Goal: Task Accomplishment & Management: Manage account settings

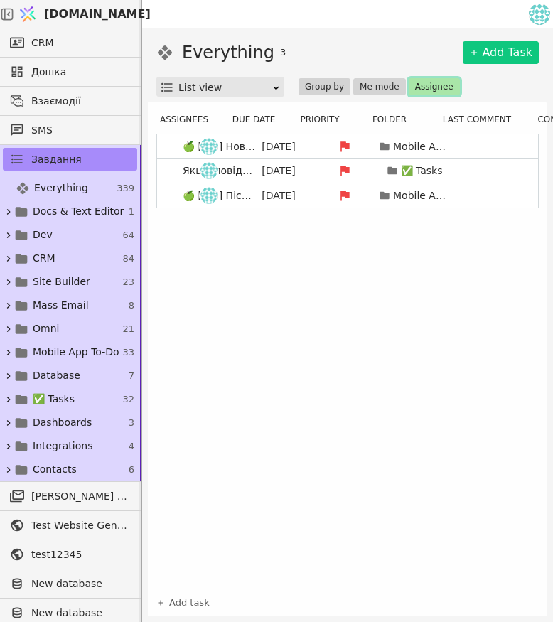
click at [428, 89] on button "Assignee" at bounding box center [434, 86] width 51 height 17
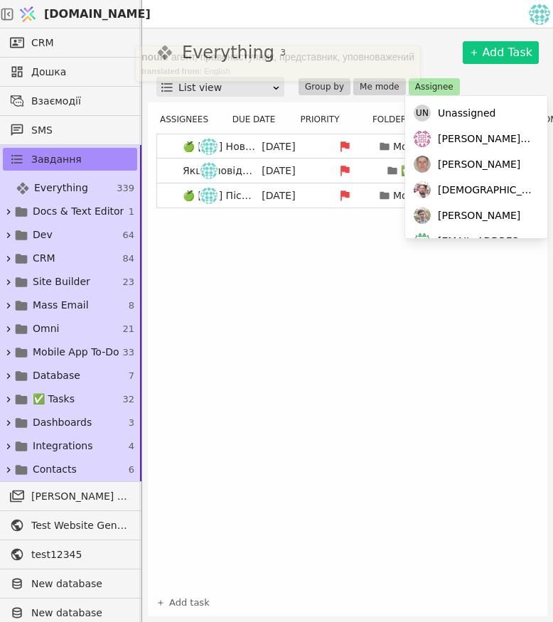
click at [333, 351] on div "🍏 [iOS] Новий дизайн Взаємодій [DATE] Mobile App To-Do 0 Review Якщо повідомлен…" at bounding box center [347, 356] width 383 height 444
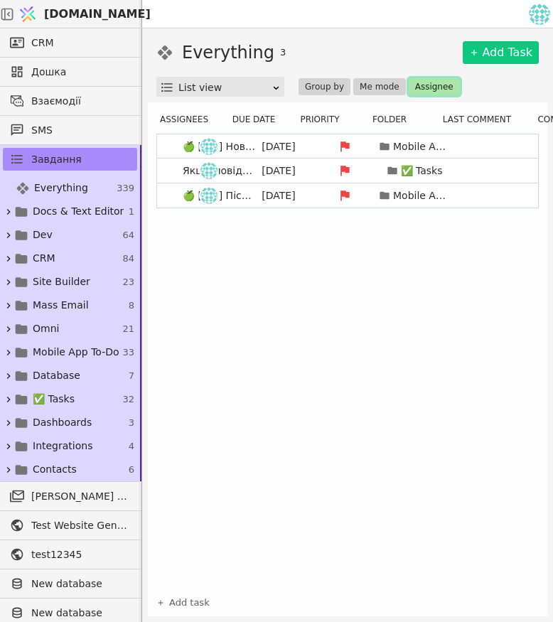
click at [430, 85] on button "Assignee" at bounding box center [434, 86] width 51 height 17
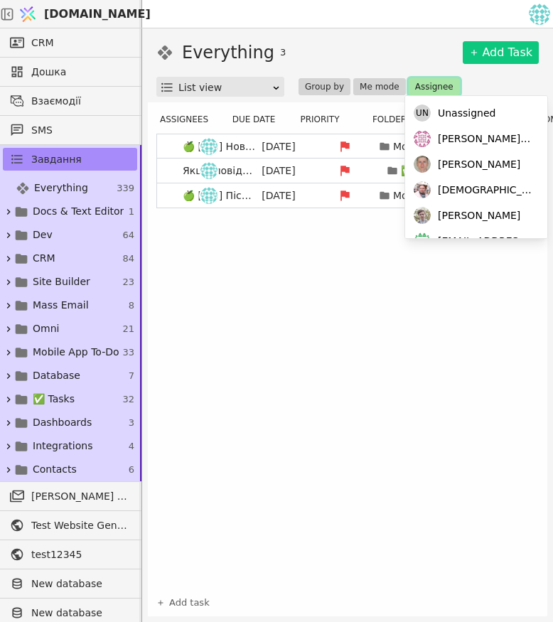
click at [430, 90] on button "Assignee" at bounding box center [434, 86] width 51 height 17
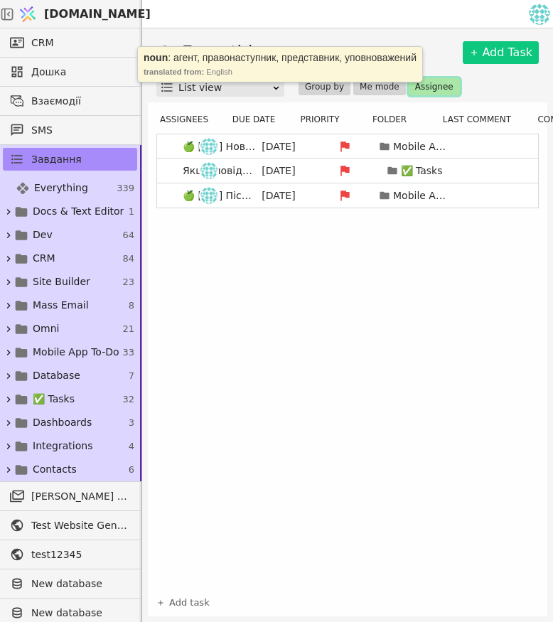
click at [430, 90] on button "Assignee" at bounding box center [434, 86] width 51 height 17
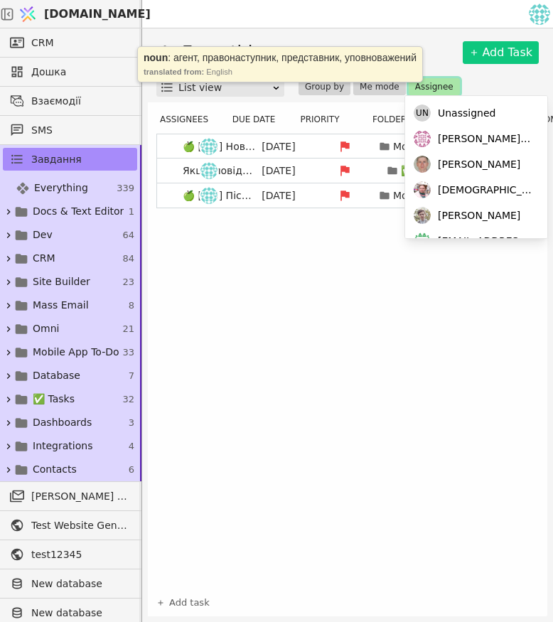
click at [430, 90] on button "Assignee" at bounding box center [434, 86] width 51 height 17
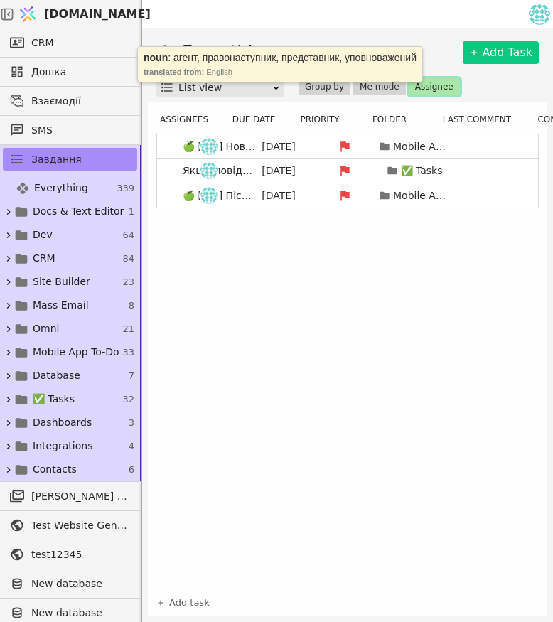
click at [430, 89] on button "Assignee" at bounding box center [434, 86] width 51 height 17
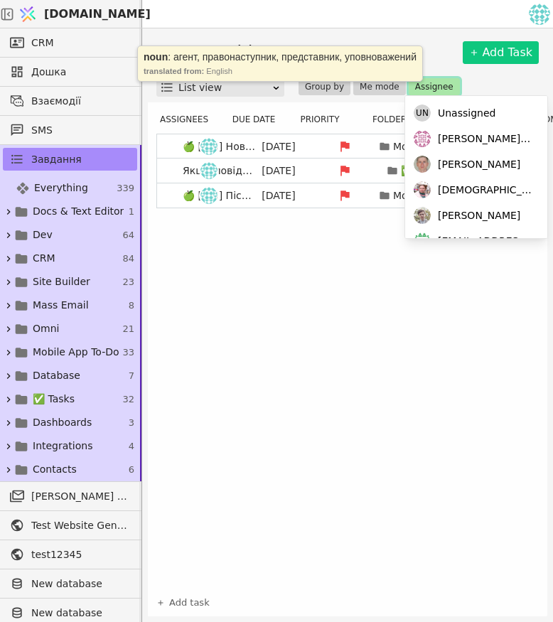
click at [430, 89] on button "Assignee" at bounding box center [434, 86] width 51 height 17
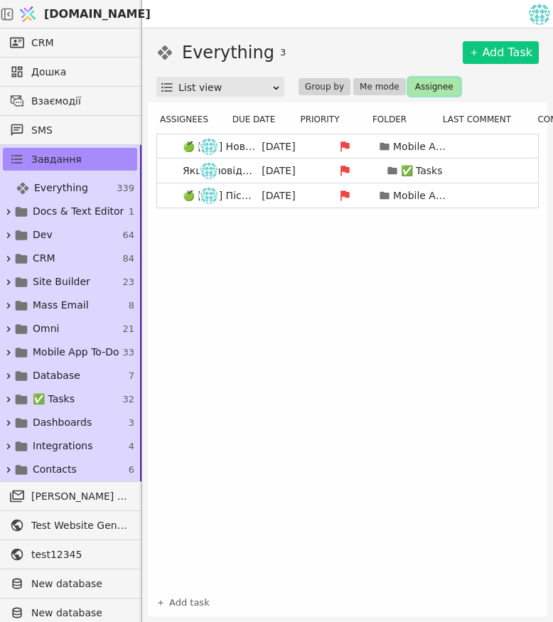
click at [442, 86] on button "Assignee" at bounding box center [434, 86] width 51 height 17
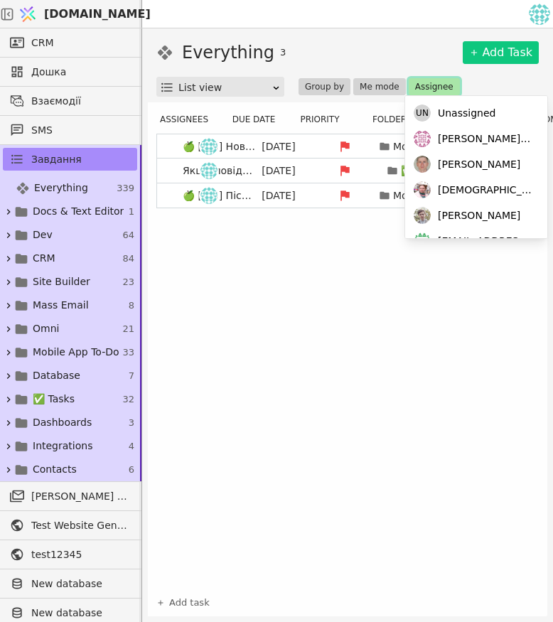
click at [432, 86] on button "Assignee" at bounding box center [434, 86] width 51 height 17
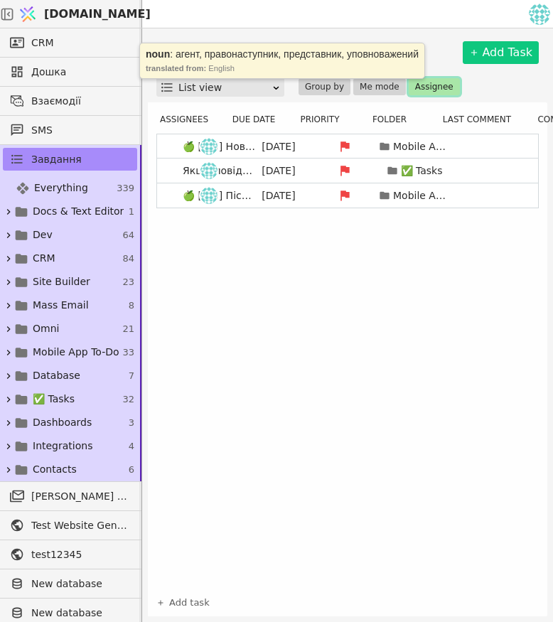
click at [432, 86] on button "Assignee" at bounding box center [434, 86] width 51 height 17
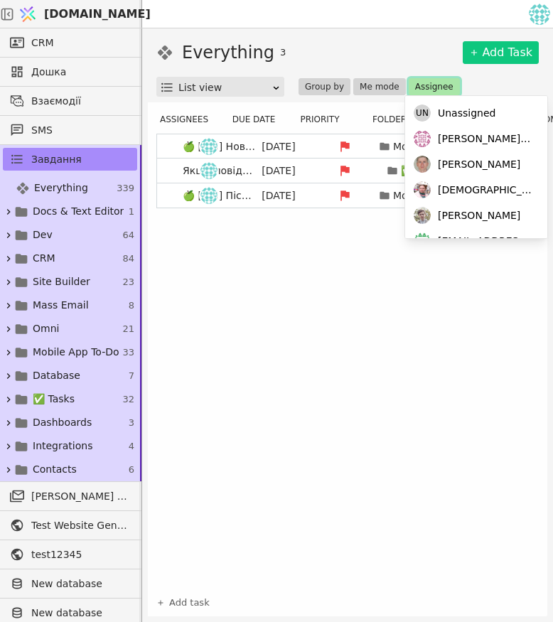
click at [439, 85] on button "Assignee" at bounding box center [434, 86] width 51 height 17
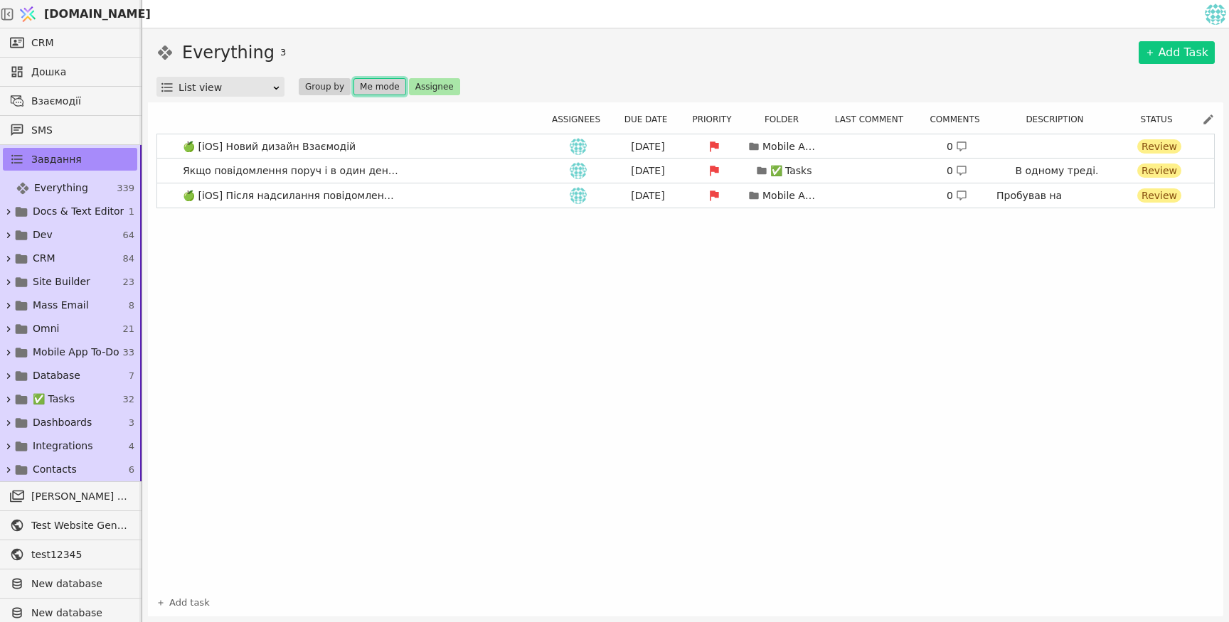
click at [370, 86] on button "Me mode" at bounding box center [379, 86] width 53 height 17
click at [329, 87] on button "Group by" at bounding box center [325, 86] width 52 height 17
click at [316, 85] on button "Group by" at bounding box center [325, 86] width 52 height 17
click at [440, 85] on button "Assignee" at bounding box center [434, 86] width 51 height 17
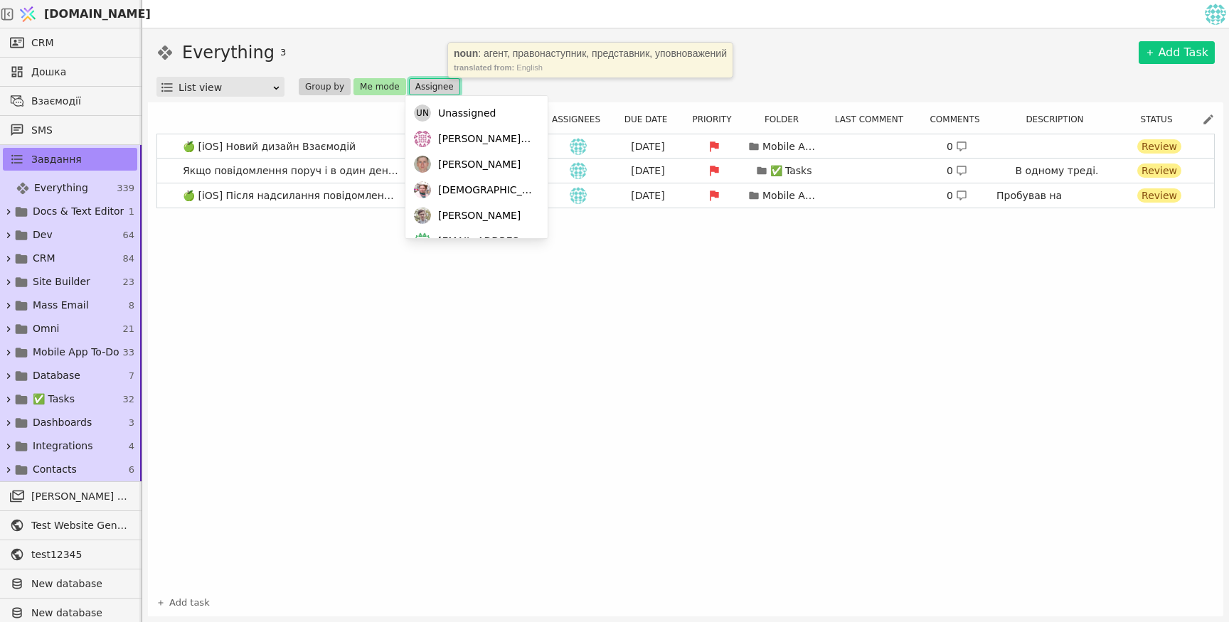
click at [447, 86] on button "Assignee" at bounding box center [434, 86] width 51 height 17
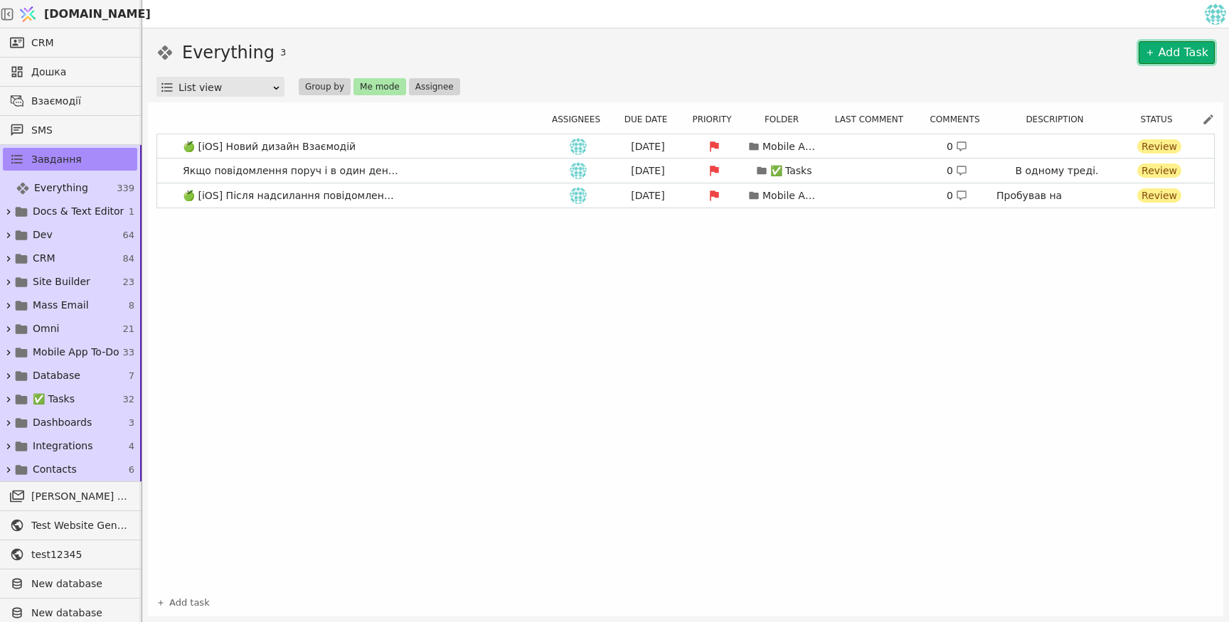
click at [552, 60] on link "Add Task" at bounding box center [1176, 52] width 76 height 23
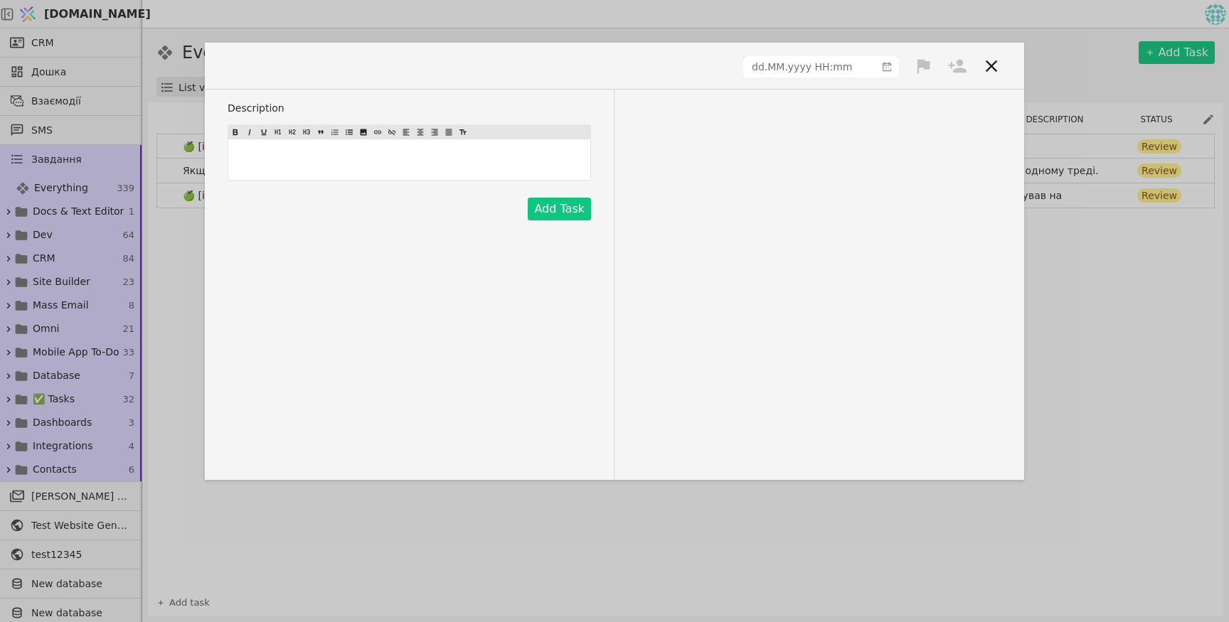
click at [552, 71] on icon at bounding box center [991, 66] width 20 height 20
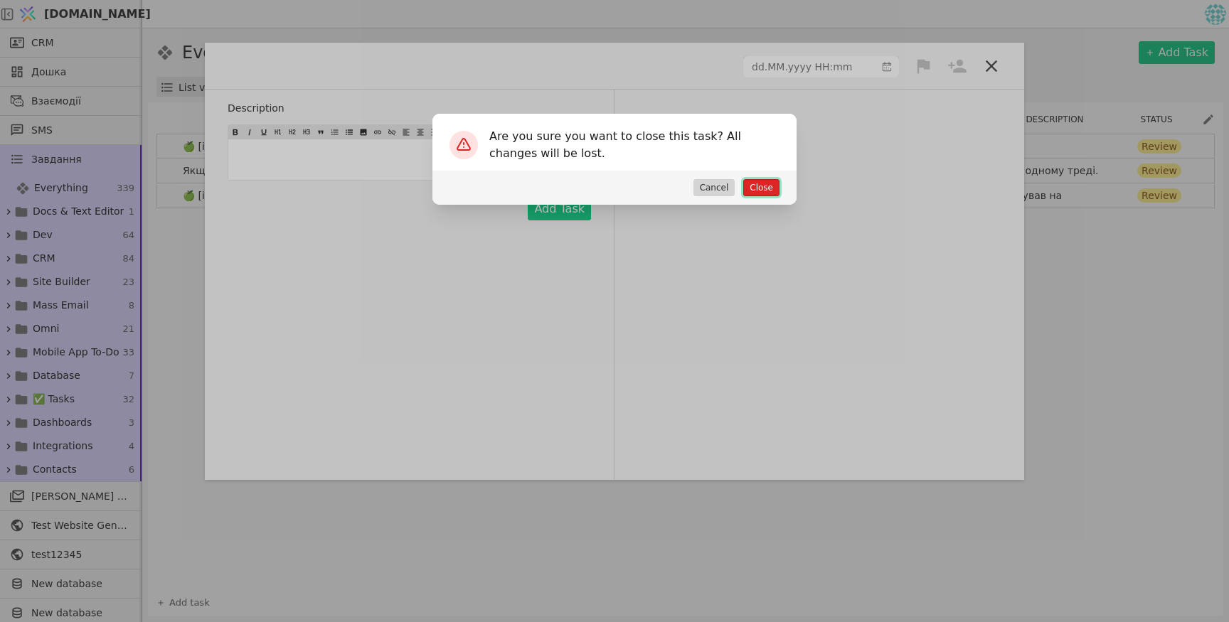
click at [552, 189] on button "Close" at bounding box center [761, 187] width 36 height 17
